Goal: Task Accomplishment & Management: Use online tool/utility

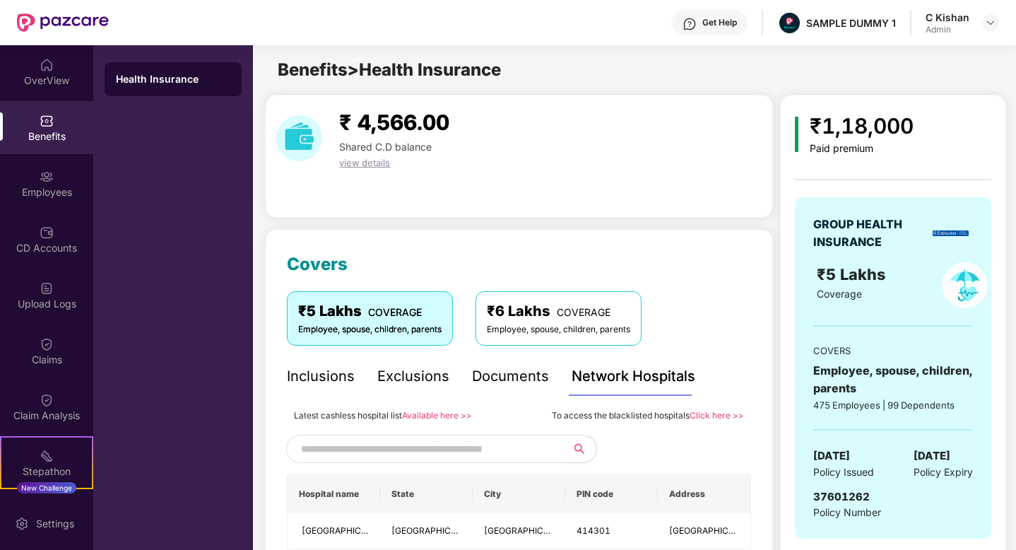
scroll to position [305, 0]
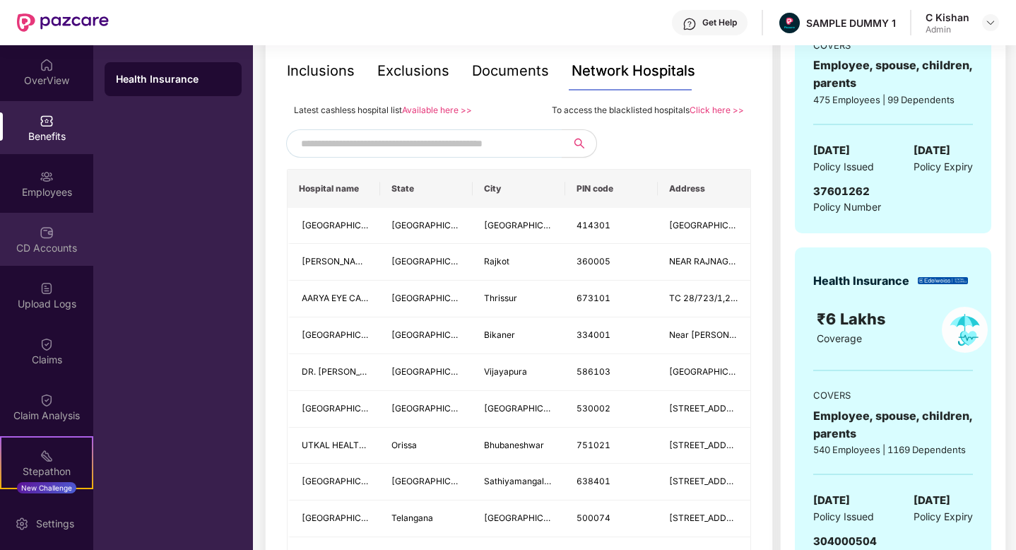
click at [40, 235] on img at bounding box center [47, 232] width 14 height 14
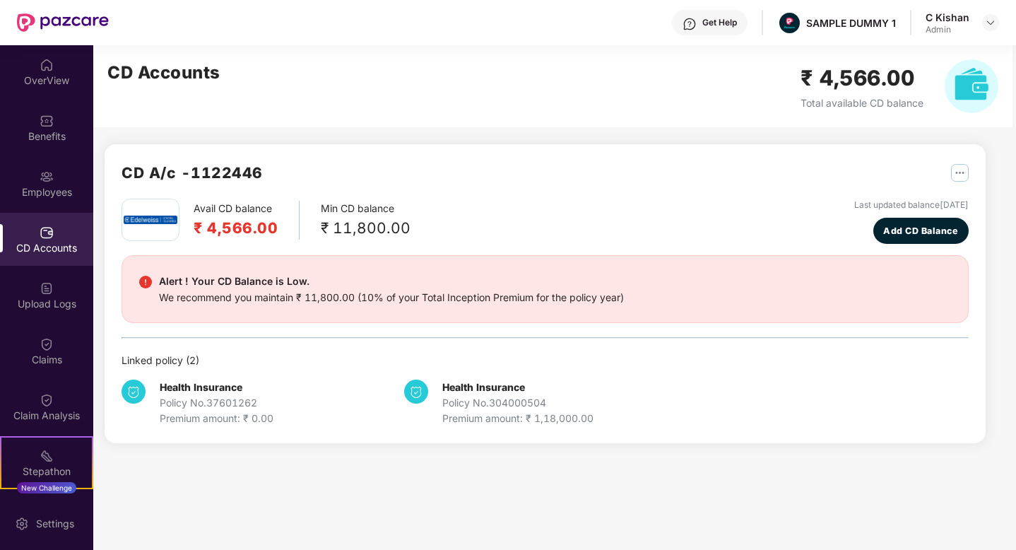
scroll to position [0, 0]
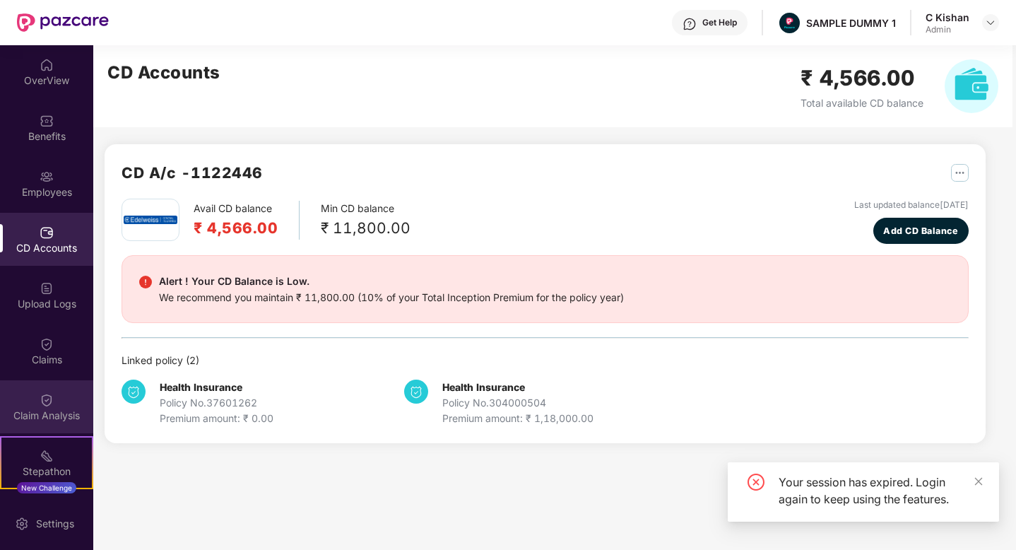
click at [41, 409] on div "Claim Analysis" at bounding box center [46, 415] width 93 height 14
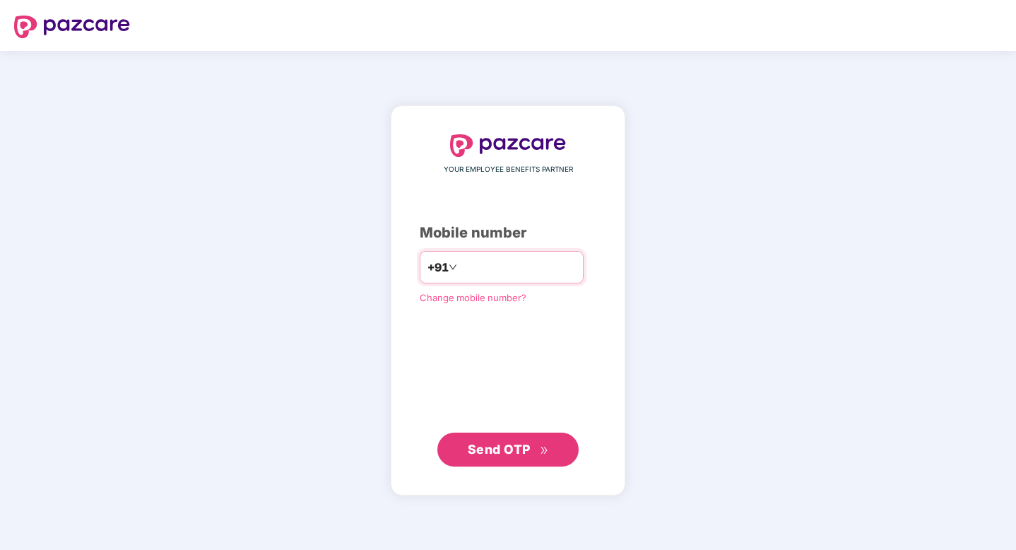
type input "**********"
click at [491, 449] on span "Send OTP" at bounding box center [499, 449] width 63 height 15
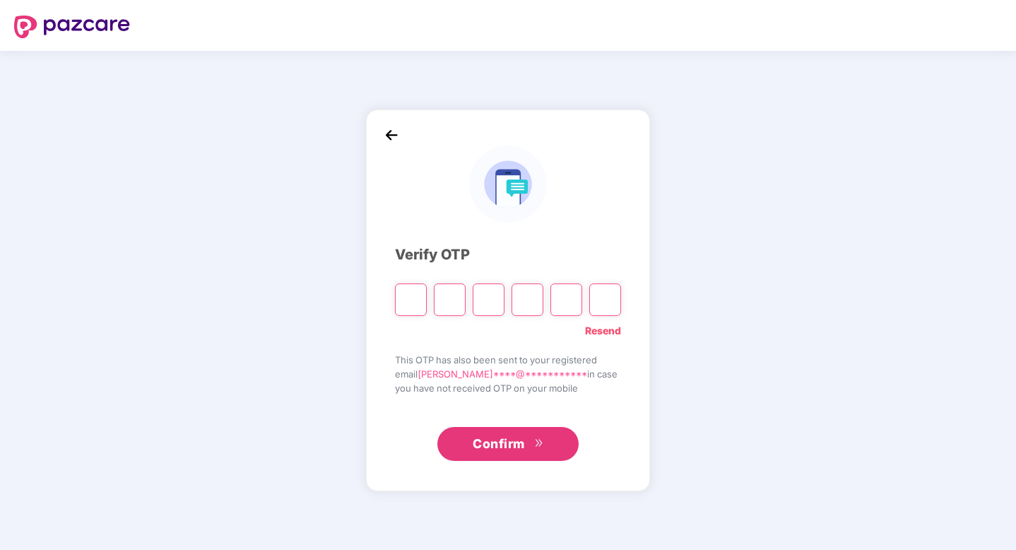
type input "*"
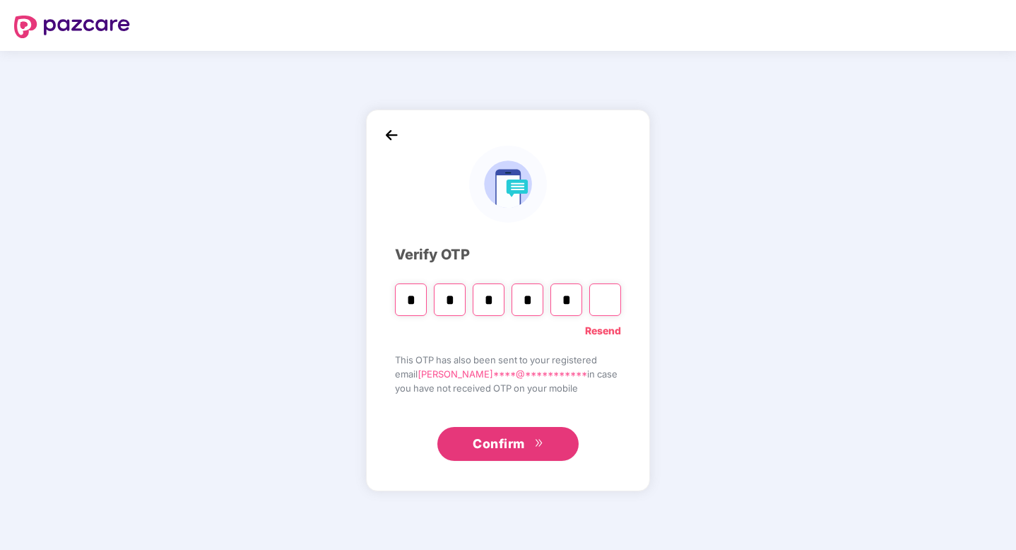
type input "*"
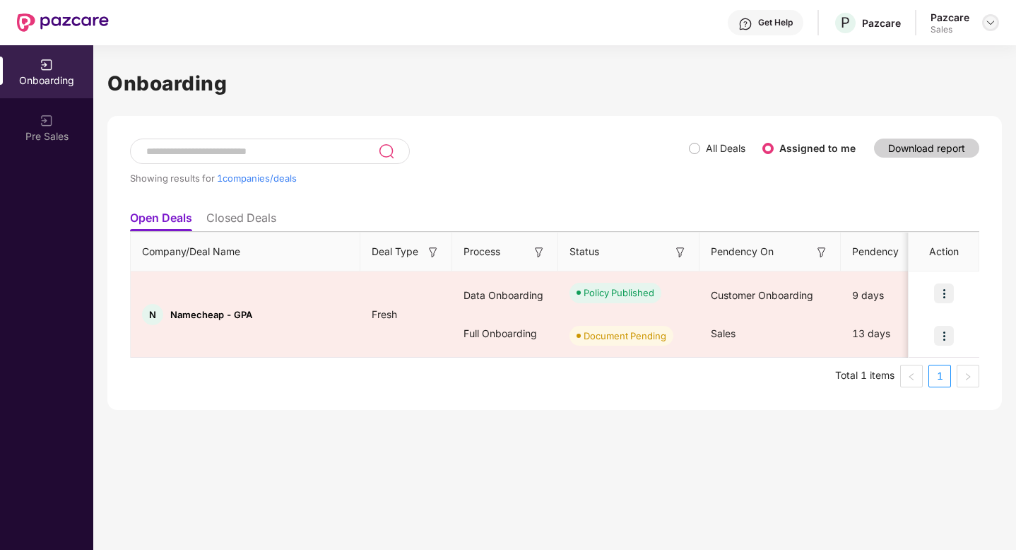
click at [992, 25] on img at bounding box center [990, 22] width 11 height 11
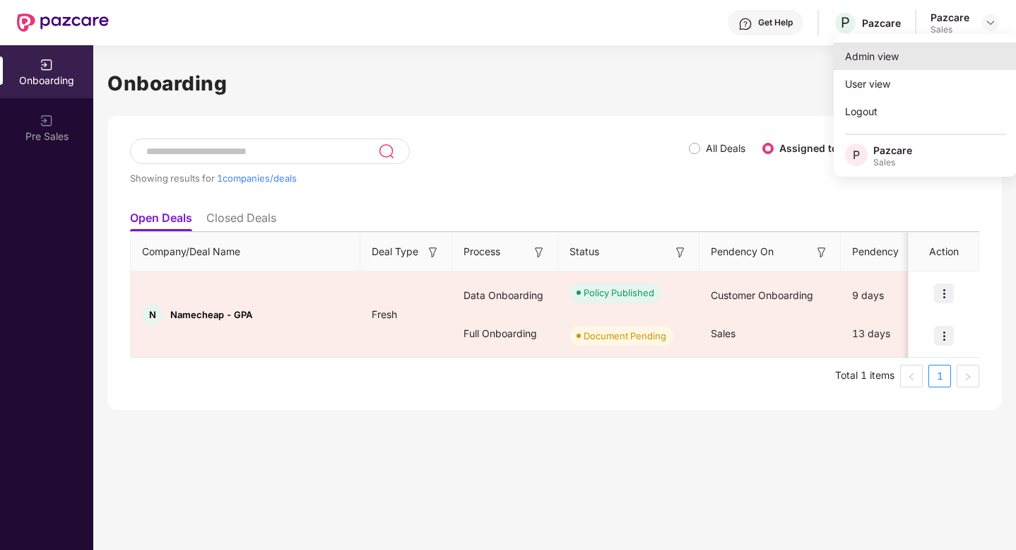
click at [881, 61] on div "Admin view" at bounding box center [926, 56] width 184 height 28
